Goal: Task Accomplishment & Management: Manage account settings

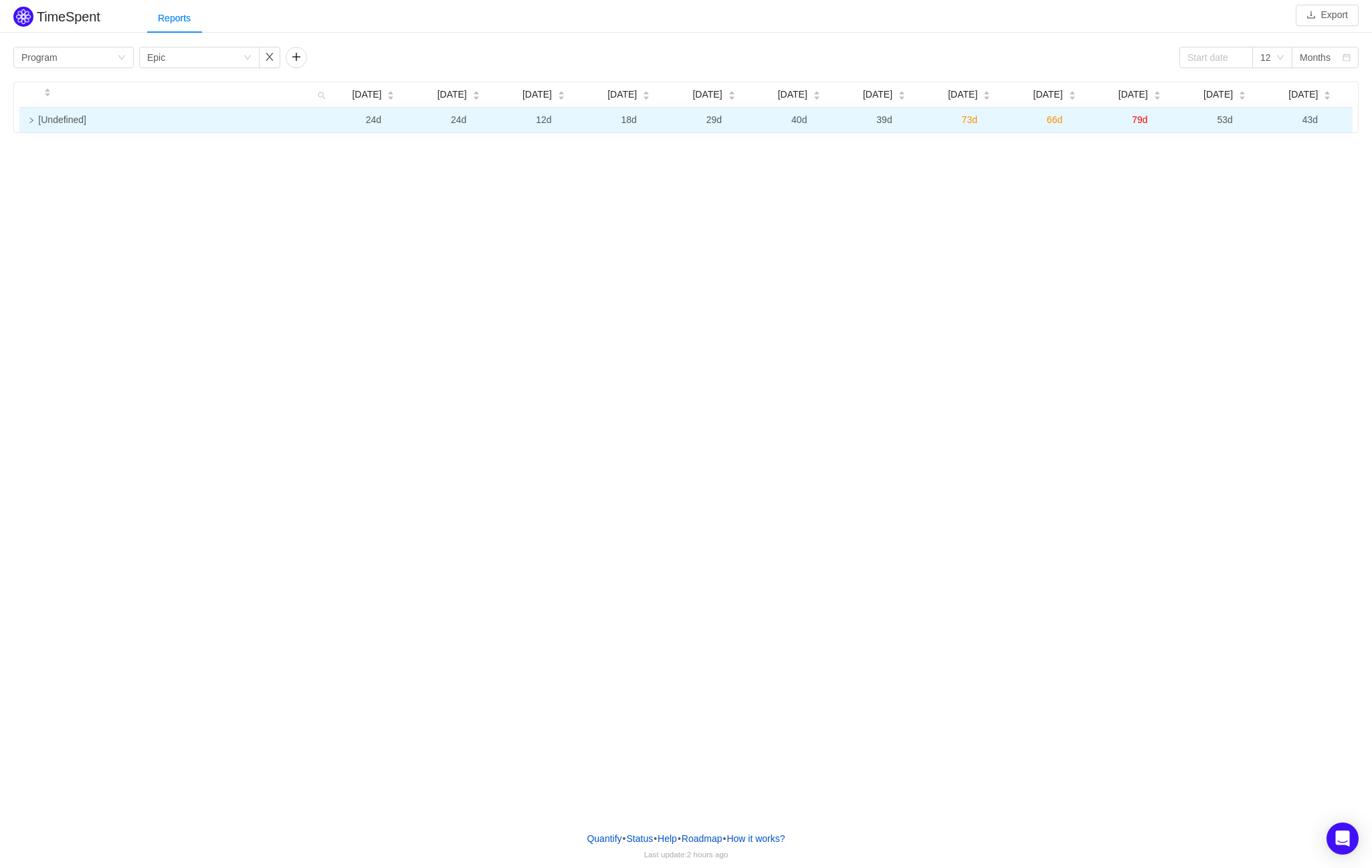
click at [30, 121] on icon "icon: right" at bounding box center [31, 120] width 6 height 6
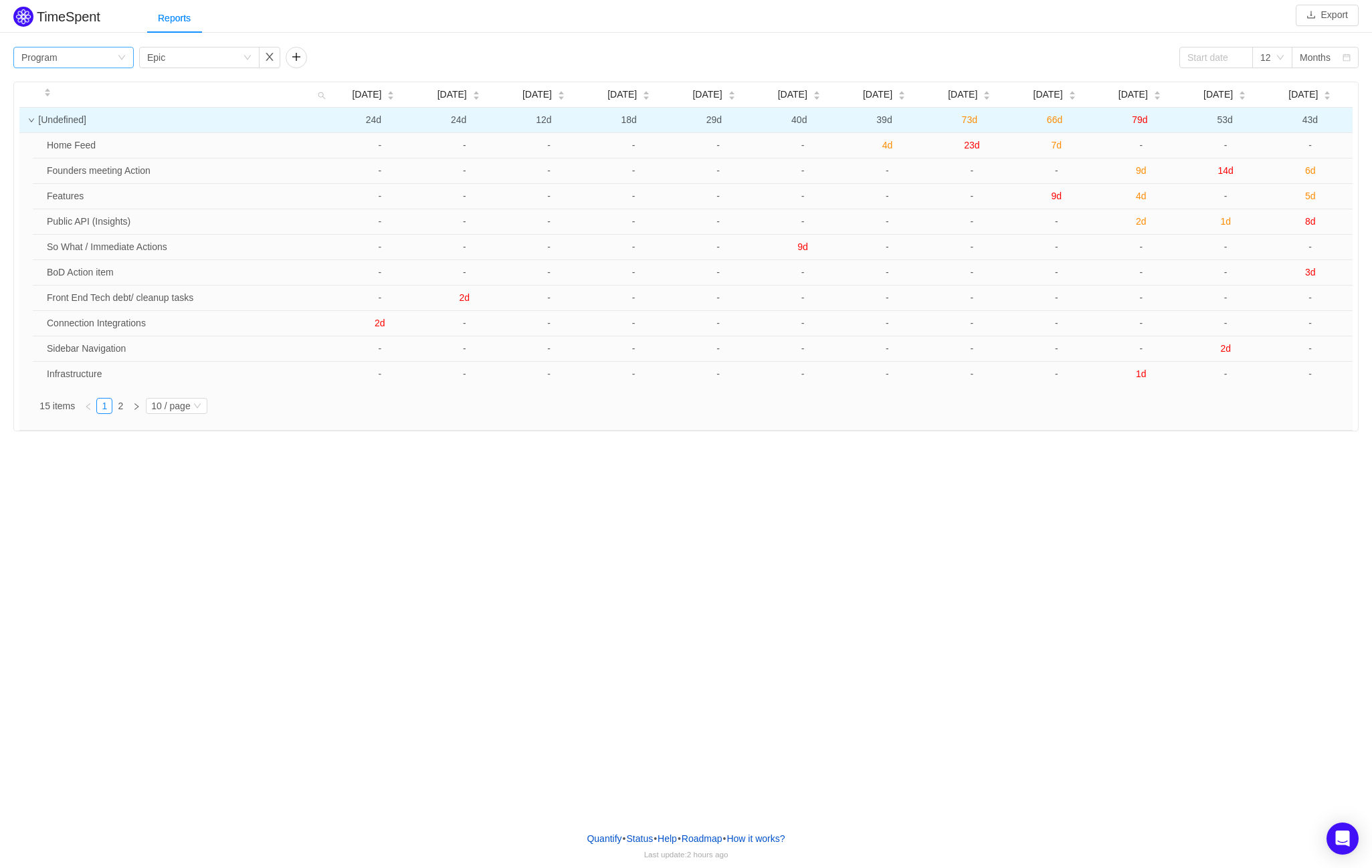
click at [91, 63] on div "Group by Program" at bounding box center [69, 57] width 95 height 20
click at [72, 79] on li "Project" at bounding box center [74, 84] width 120 height 22
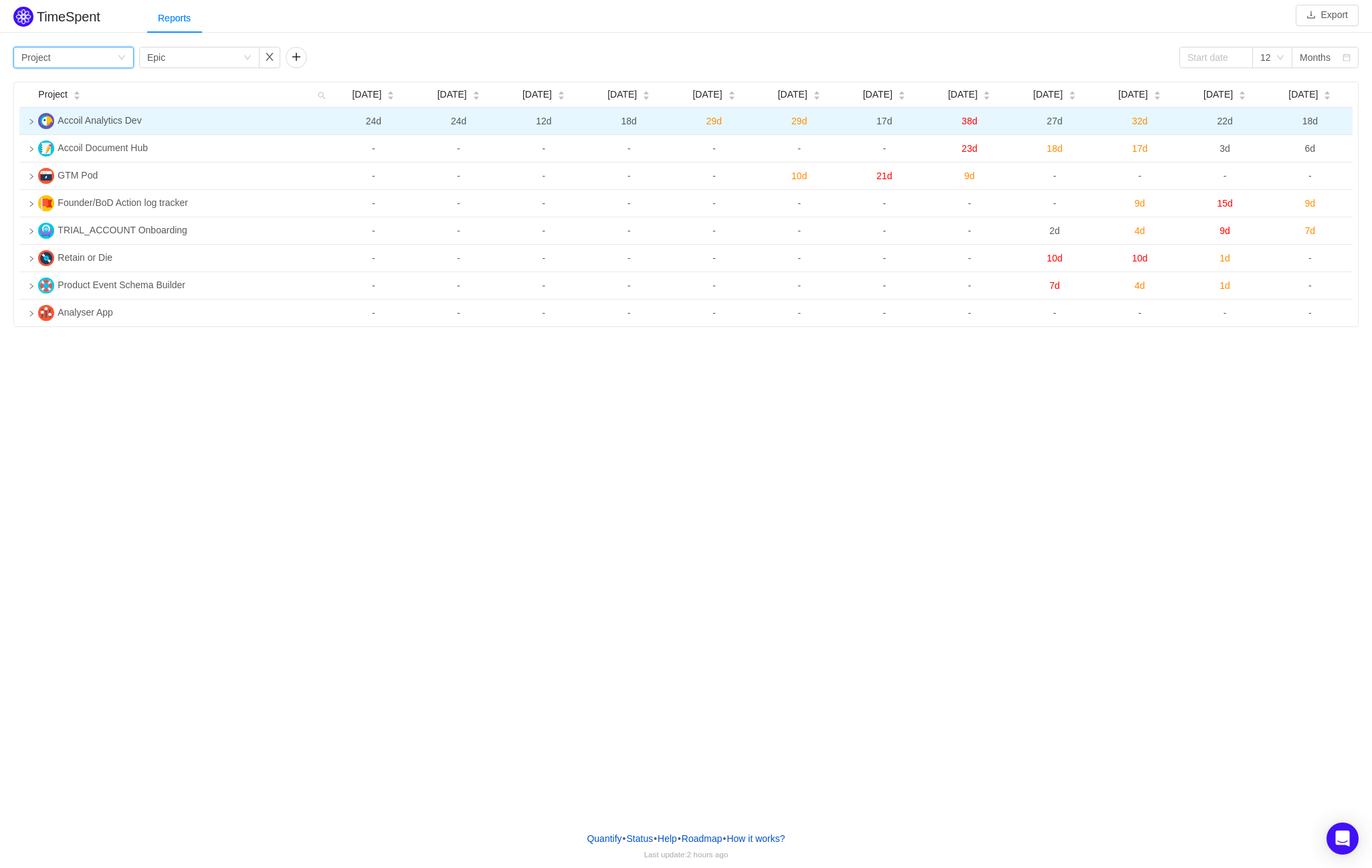
click at [30, 122] on icon "icon: right" at bounding box center [31, 122] width 6 height 6
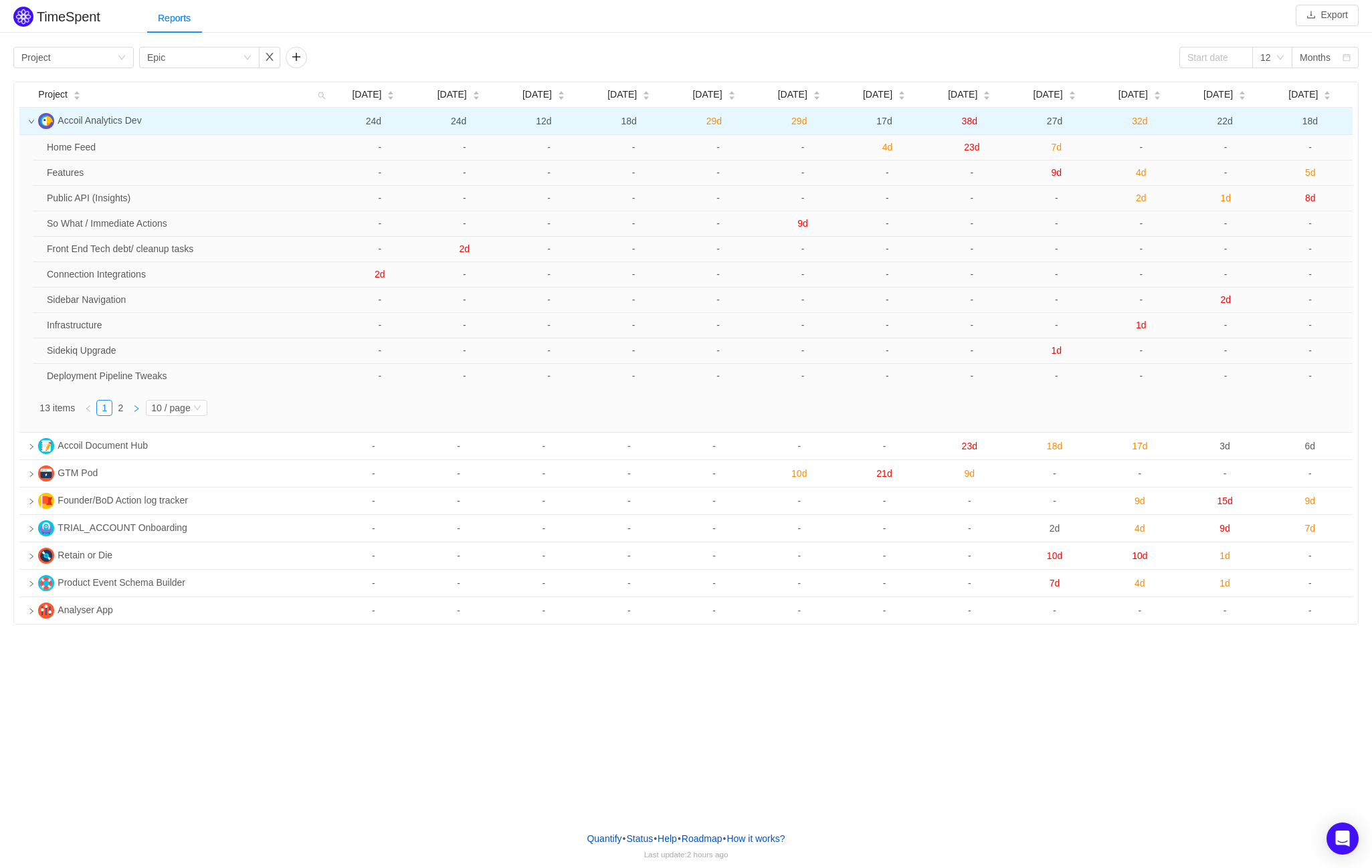
drag, startPoint x: 144, startPoint y: 409, endPoint x: 153, endPoint y: 406, distance: 9.5
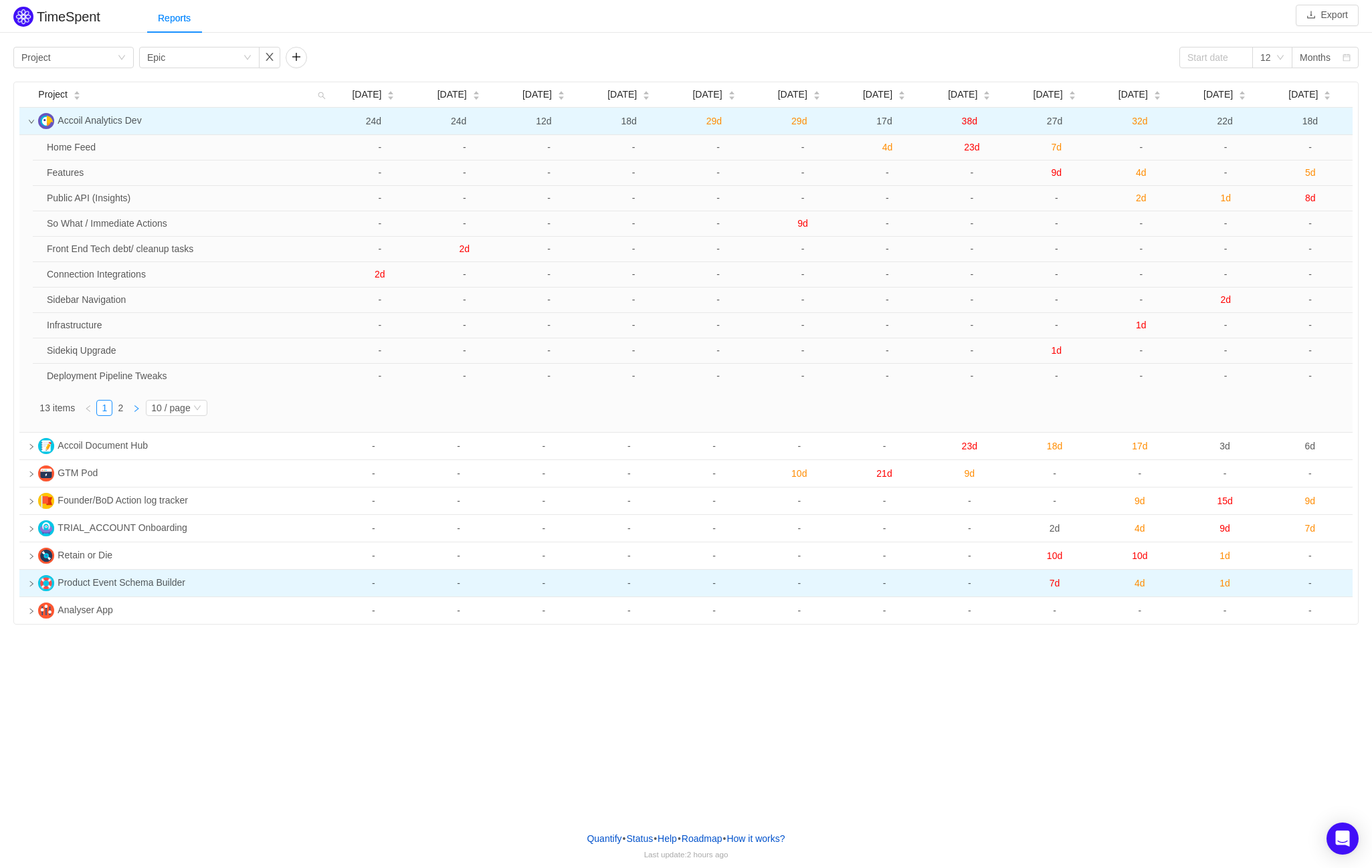
click at [144, 409] on link at bounding box center [136, 408] width 16 height 16
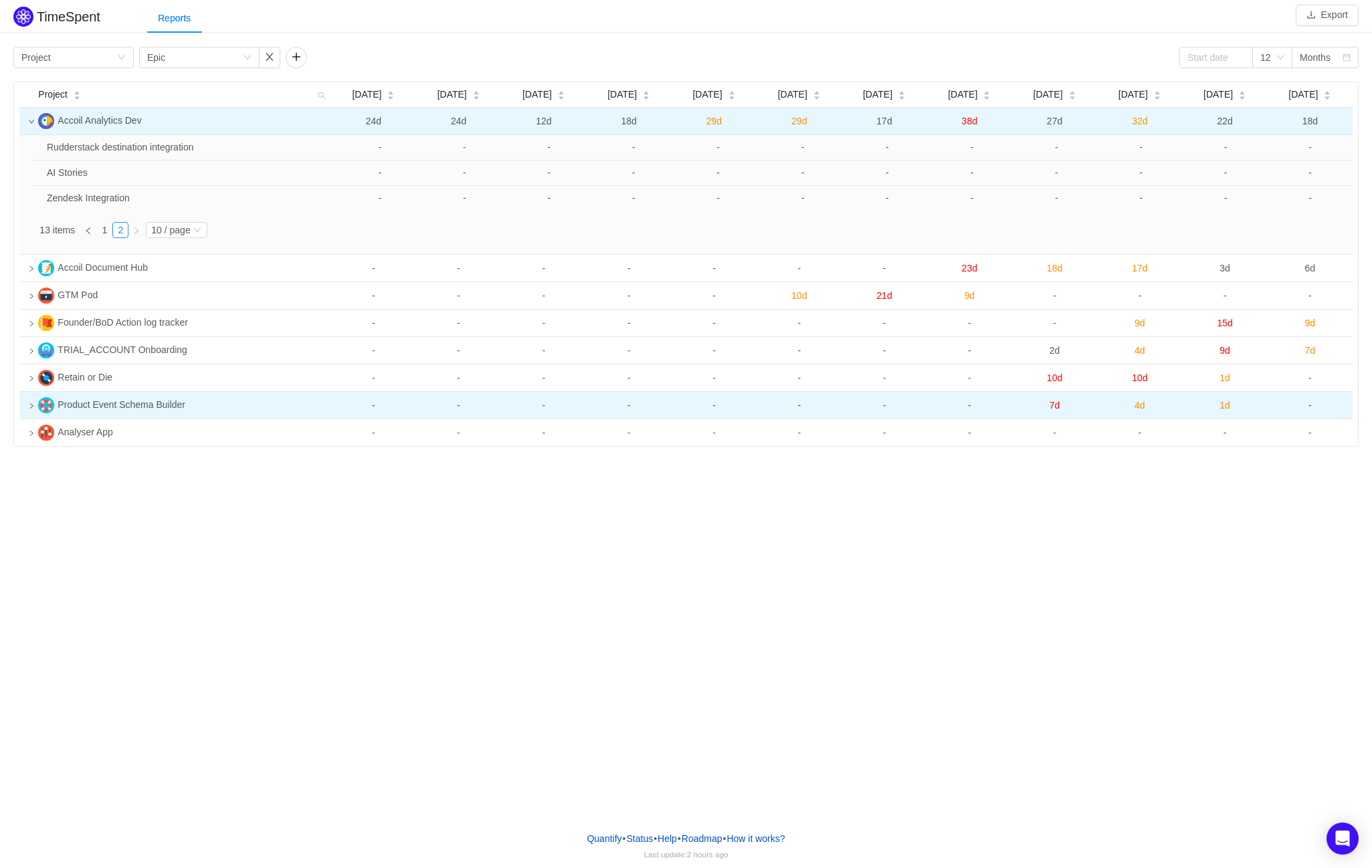
click at [172, 406] on span "Product Event Schema Builder" at bounding box center [121, 404] width 127 height 10
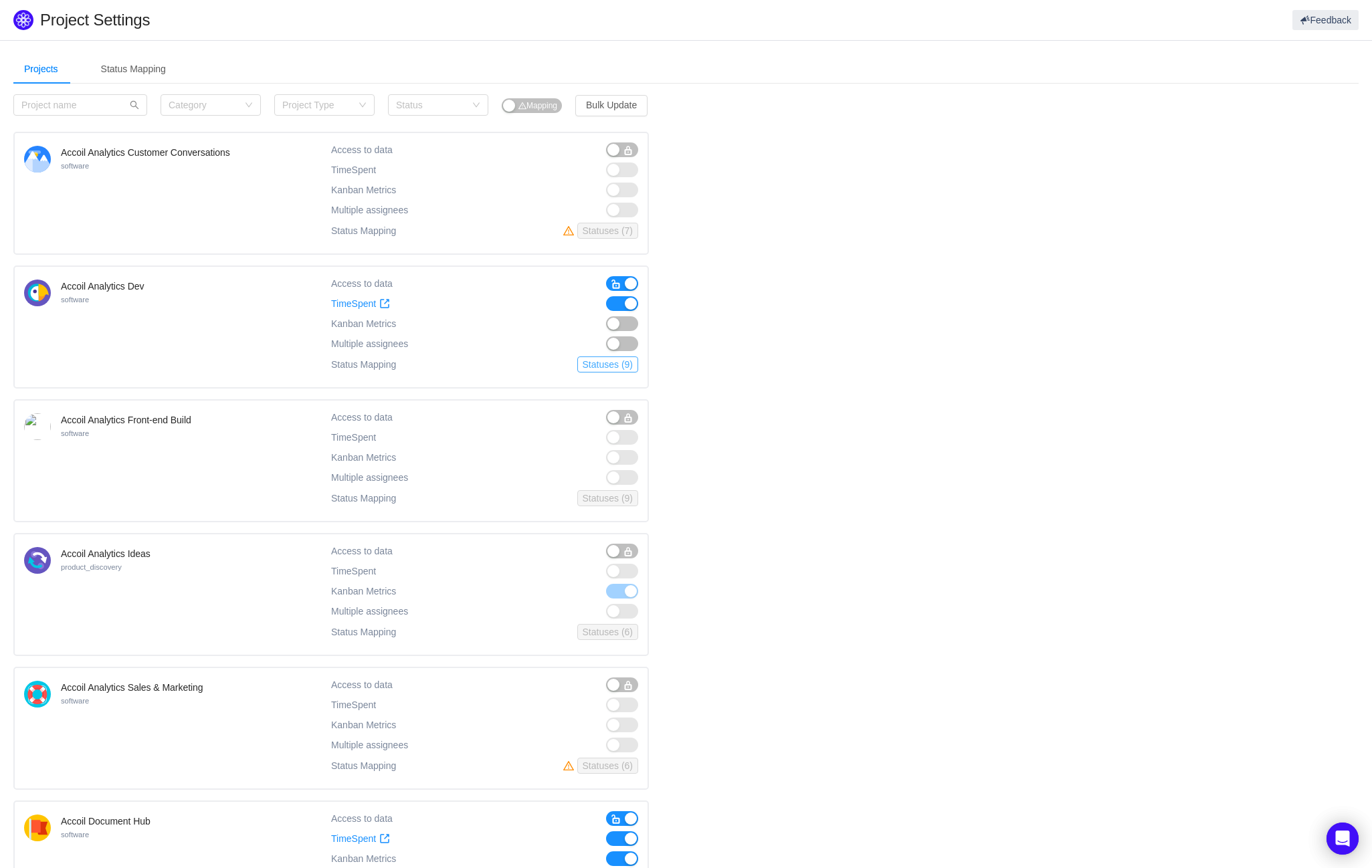
click at [607, 365] on button "Statuses (9)" at bounding box center [607, 365] width 61 height 16
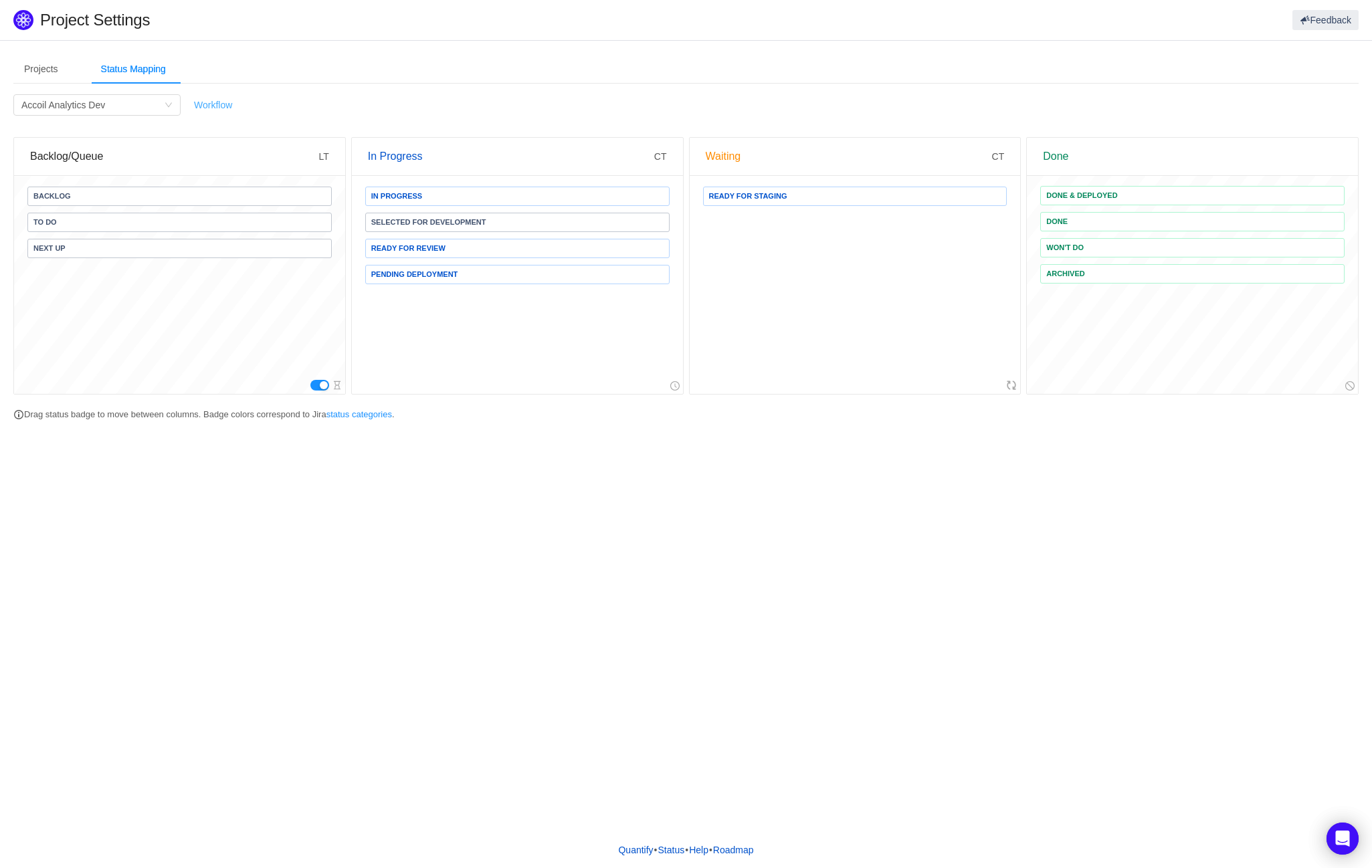
click at [227, 103] on link "Workflow" at bounding box center [213, 104] width 38 height 10
click at [109, 96] on div "Filter by Project Accoil Analytics Dev" at bounding box center [93, 105] width 143 height 20
click at [348, 60] on div "Projects Status Mapping" at bounding box center [686, 70] width 1345 height 30
click at [53, 63] on div "Projects" at bounding box center [41, 70] width 55 height 30
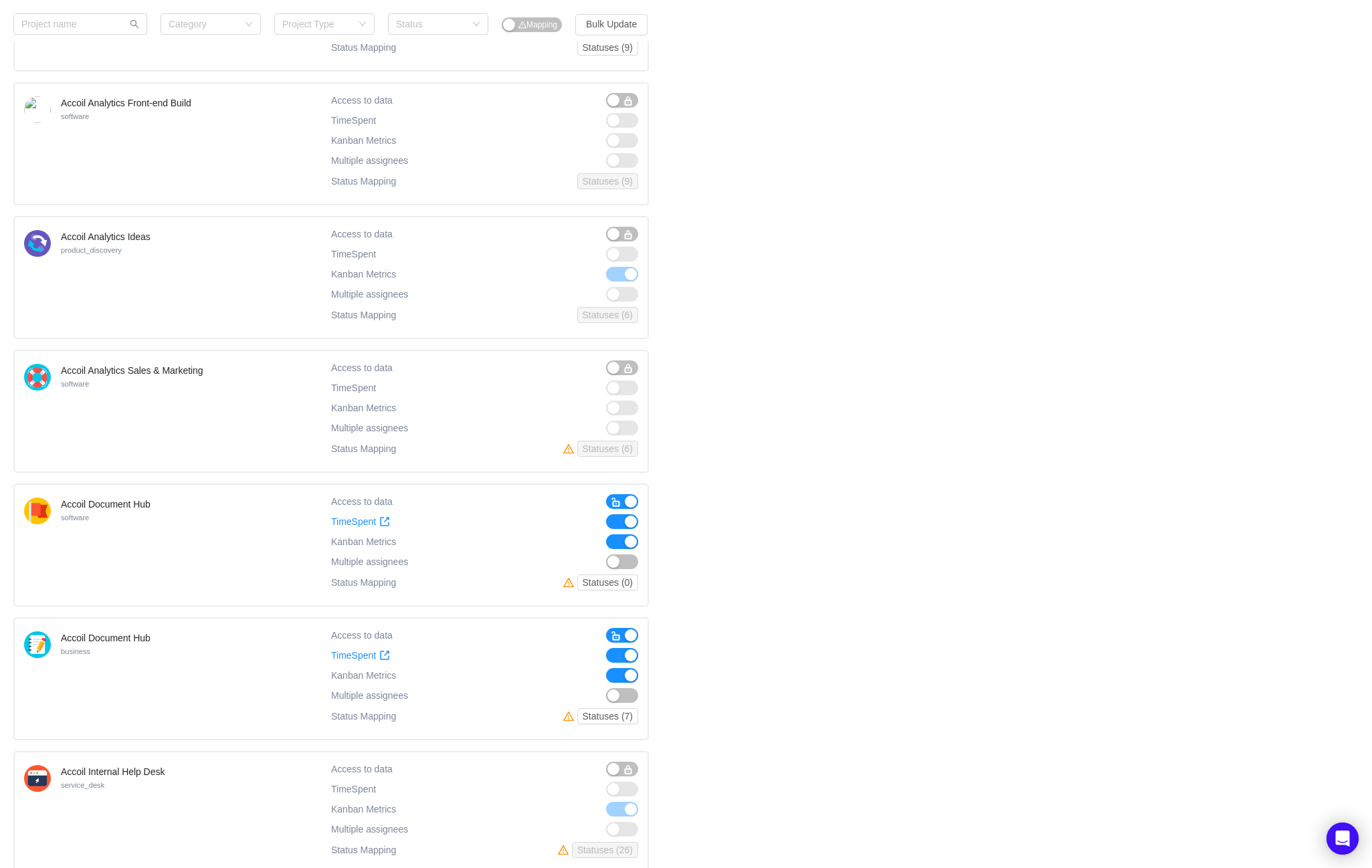
scroll to position [309, 0]
click at [628, 502] on button "button" at bounding box center [622, 501] width 32 height 14
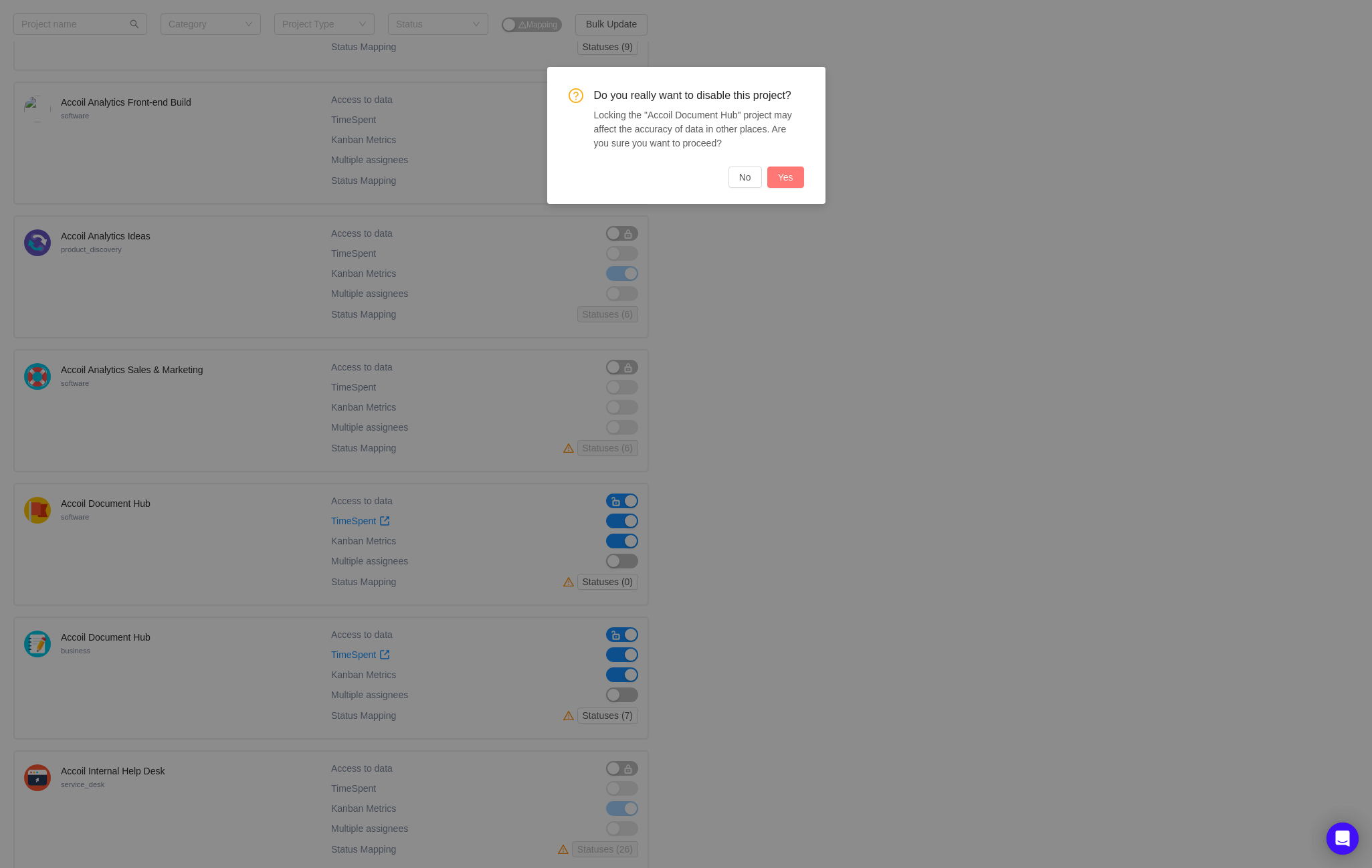
click at [790, 174] on button "Yes" at bounding box center [785, 177] width 37 height 22
click at [713, 631] on div "Do you really want to disable this project? Locking the "Accoil Document Hub" p…" at bounding box center [686, 434] width 1372 height 868
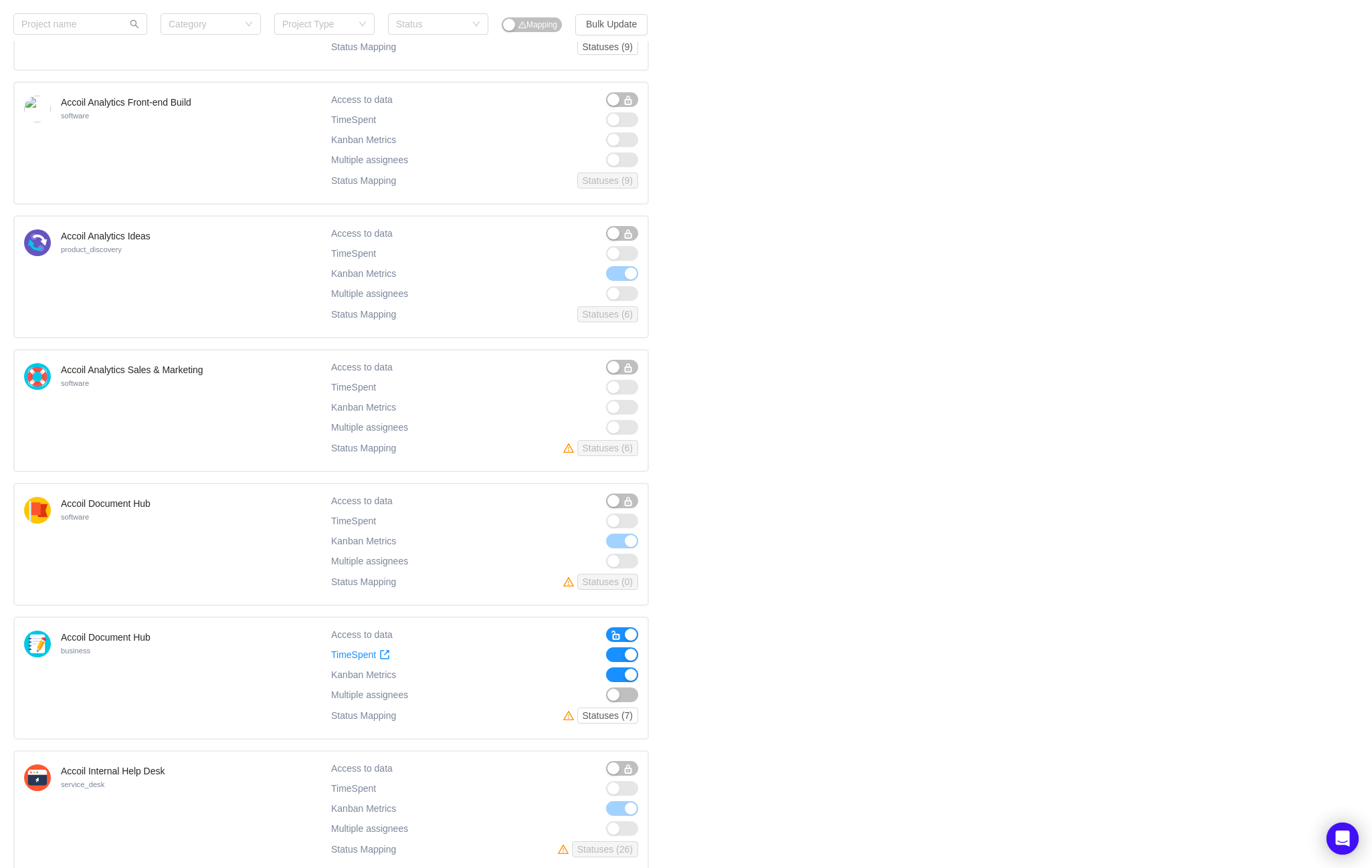
click at [633, 679] on button "button" at bounding box center [622, 675] width 32 height 14
click at [627, 655] on button "button" at bounding box center [622, 655] width 32 height 14
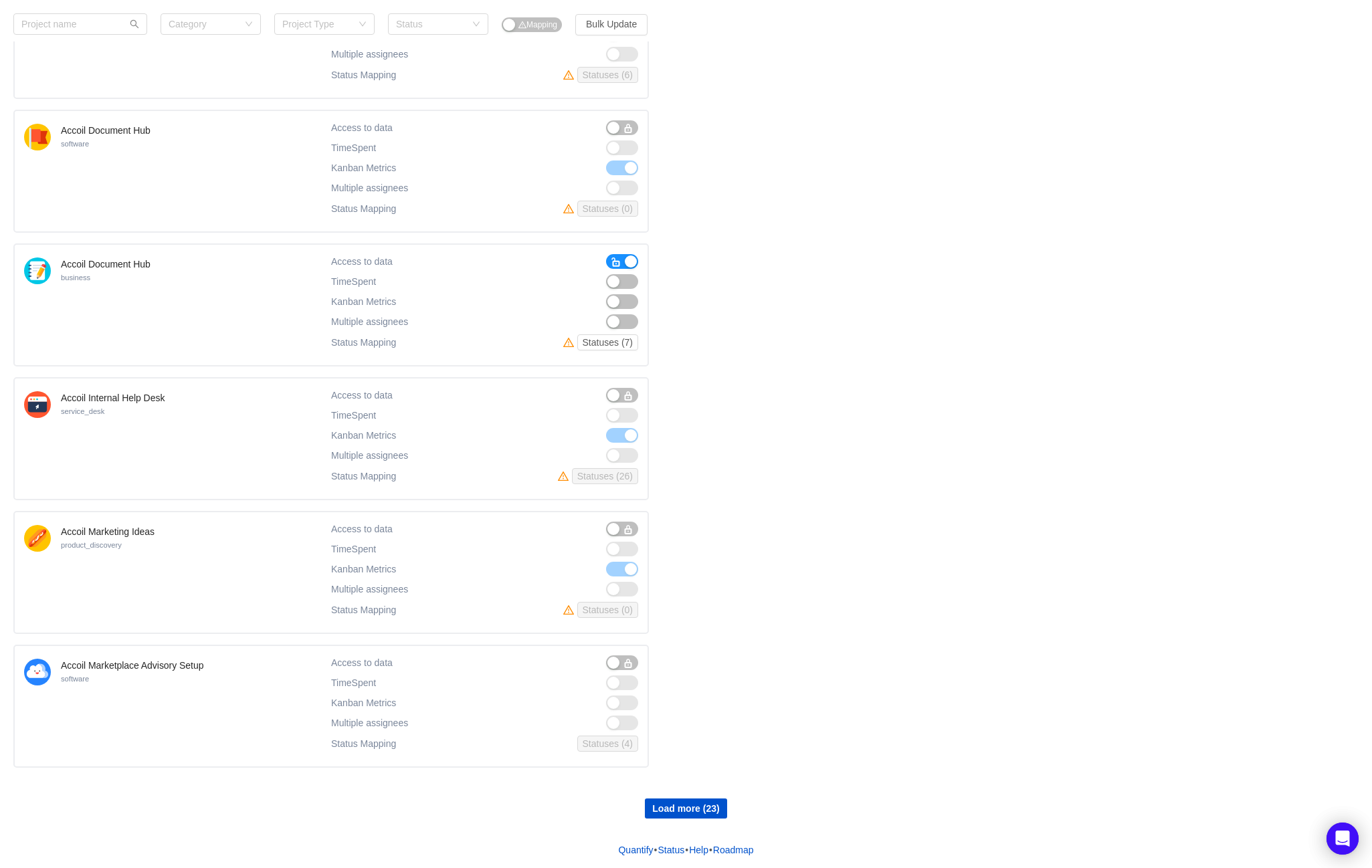
scroll to position [0, 0]
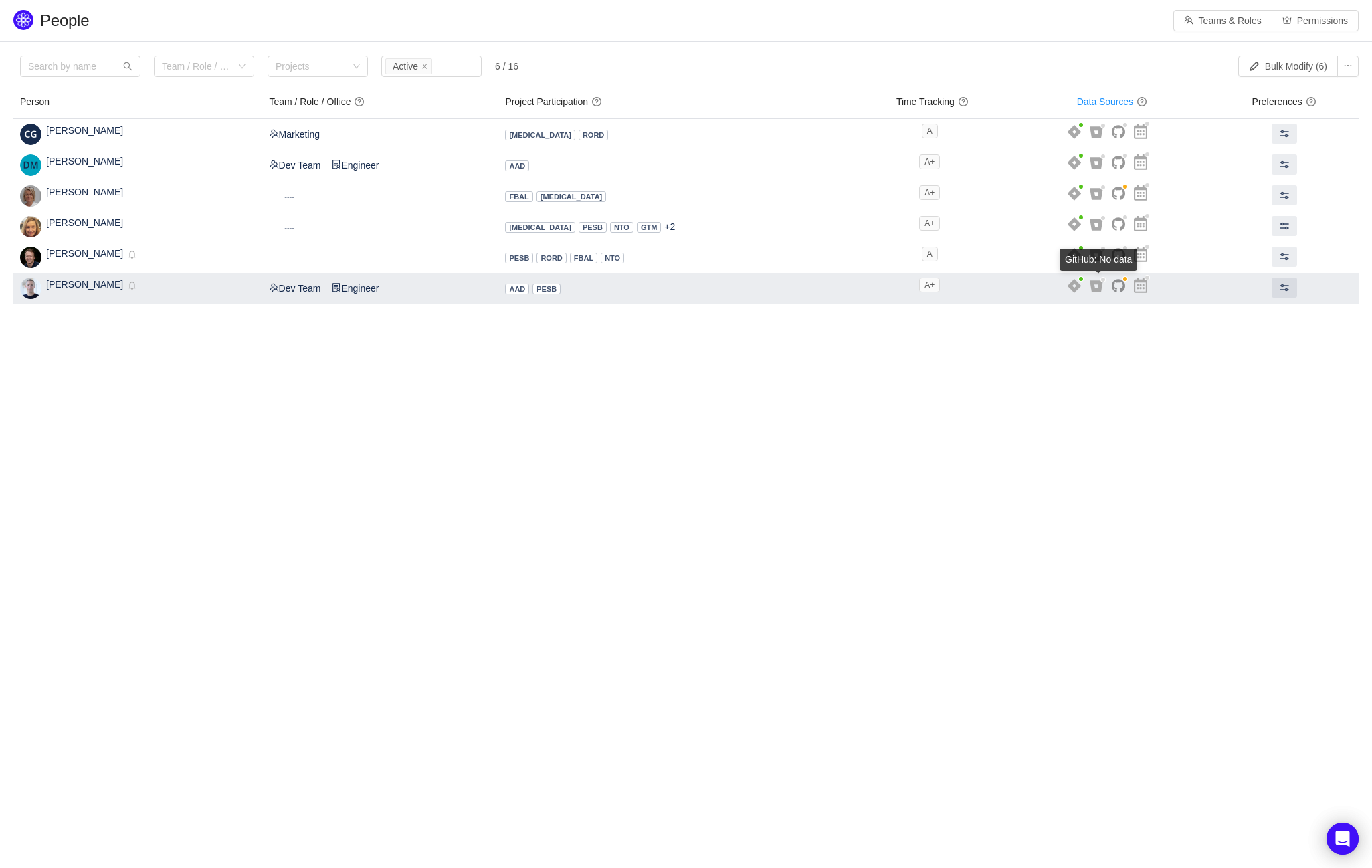
click at [1112, 289] on icon at bounding box center [1118, 286] width 14 height 14
click at [1279, 293] on span at bounding box center [1284, 287] width 10 height 10
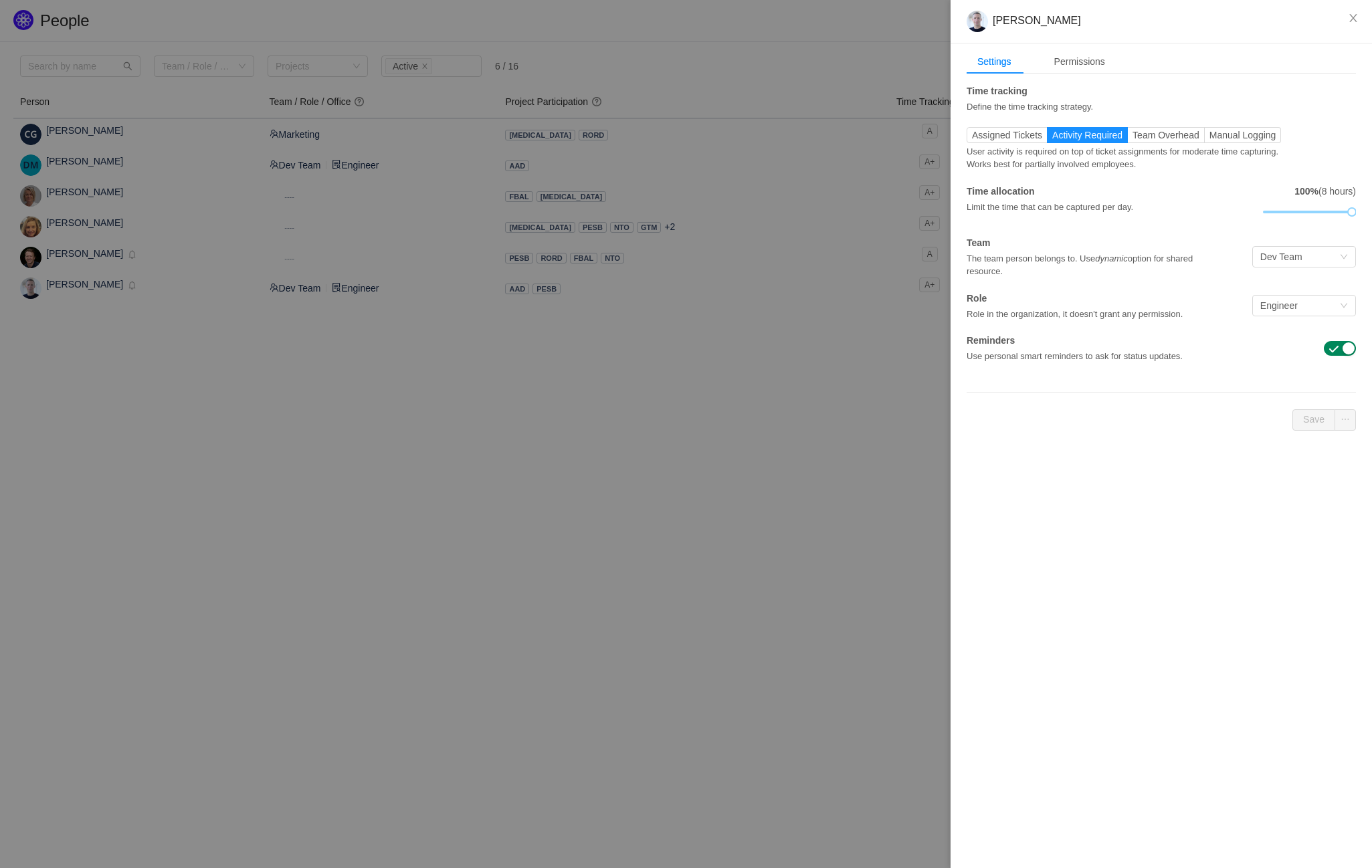
click at [829, 406] on div at bounding box center [686, 434] width 1372 height 868
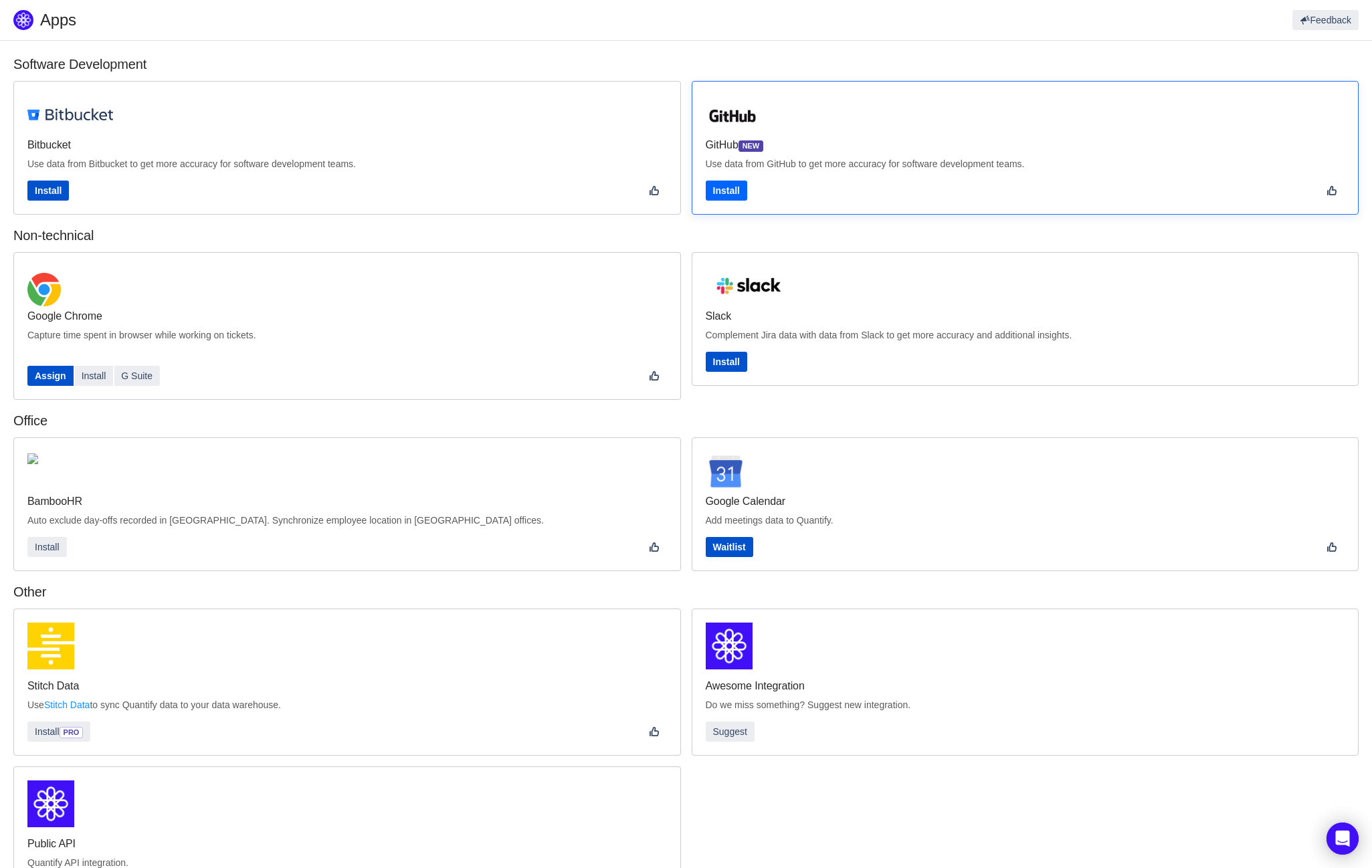
click at [740, 188] on button "Install" at bounding box center [726, 190] width 42 height 20
